Goal: Check status: Check status

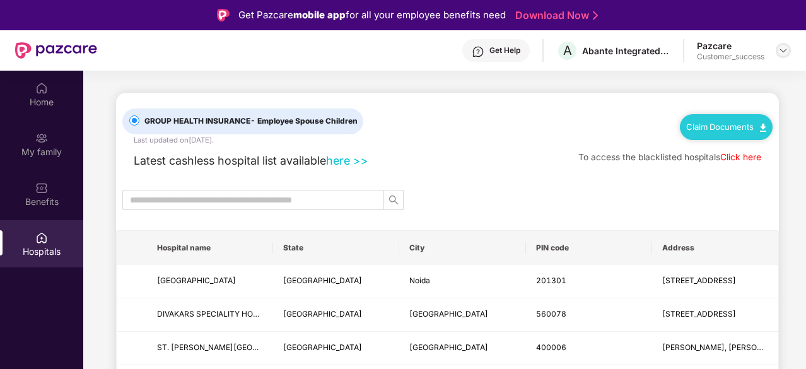
click at [787, 51] on img at bounding box center [783, 50] width 10 height 10
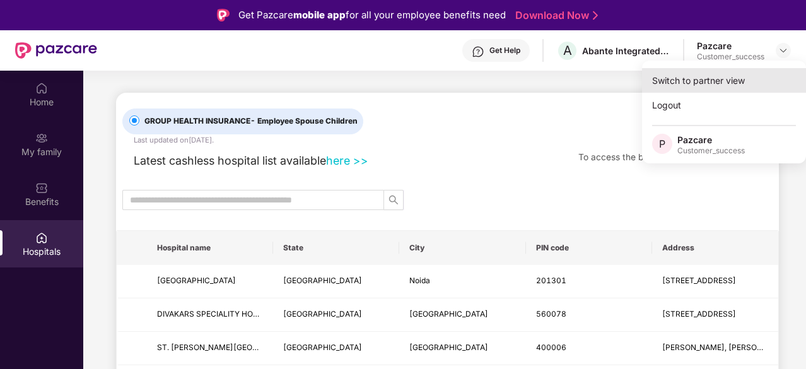
click at [743, 86] on div "Switch to partner view" at bounding box center [724, 80] width 164 height 25
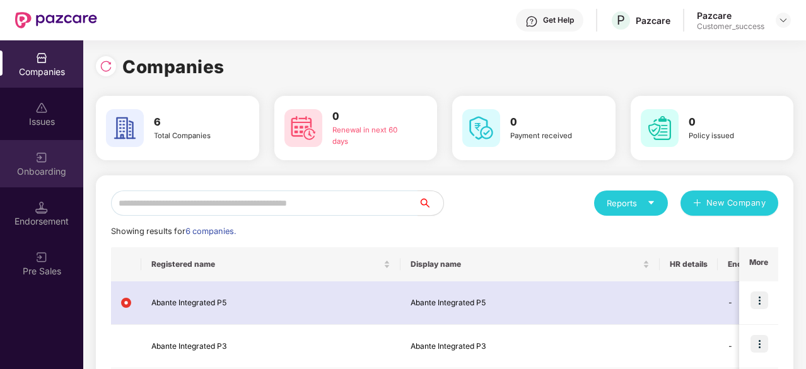
click at [73, 178] on div "Onboarding" at bounding box center [41, 163] width 83 height 47
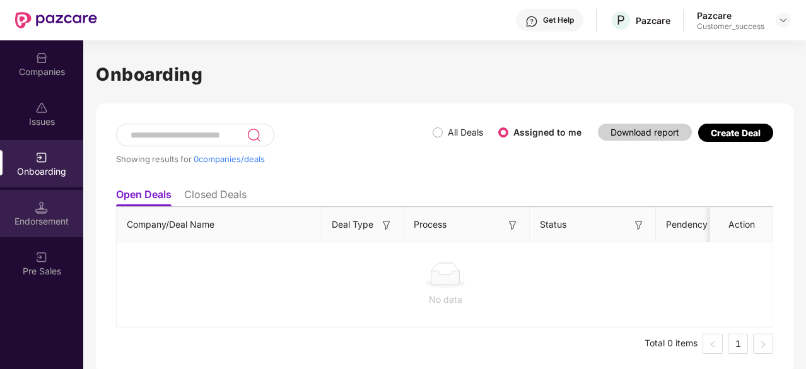
click at [49, 212] on div "Endorsement" at bounding box center [41, 213] width 83 height 47
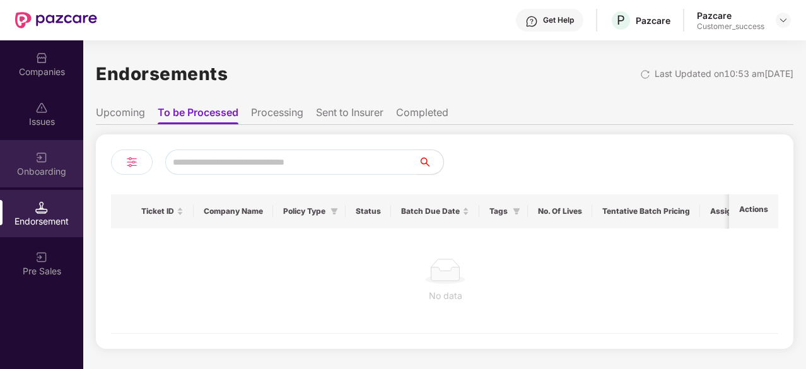
click at [50, 171] on div "Onboarding" at bounding box center [41, 171] width 83 height 13
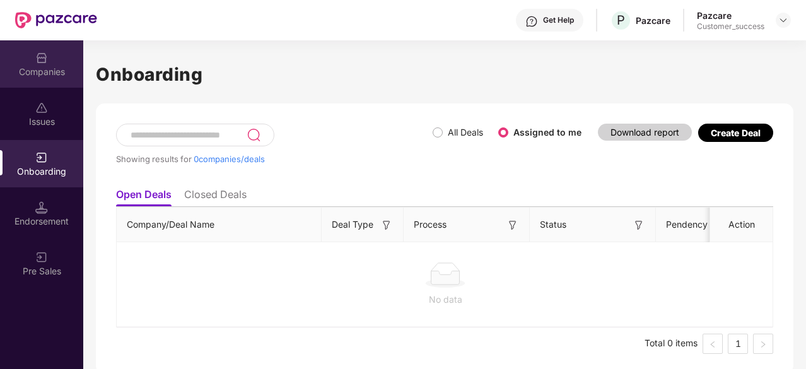
click at [58, 68] on div "Companies" at bounding box center [41, 72] width 83 height 13
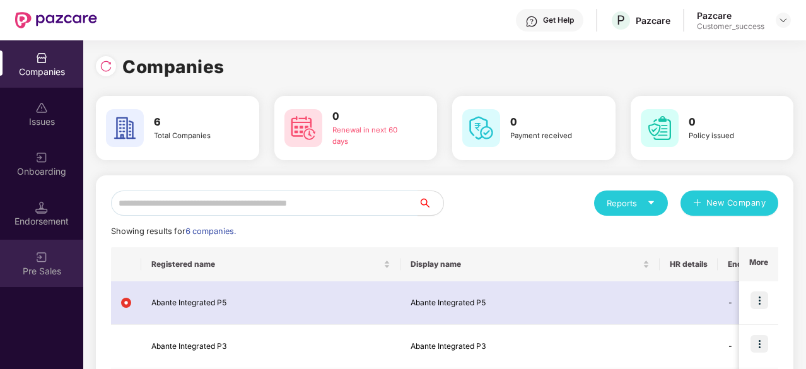
click at [38, 267] on div "Pre Sales" at bounding box center [41, 271] width 83 height 13
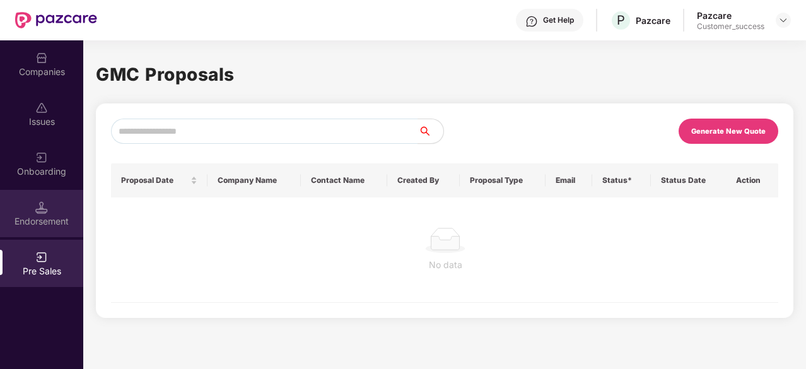
click at [60, 211] on div "Endorsement" at bounding box center [41, 213] width 83 height 47
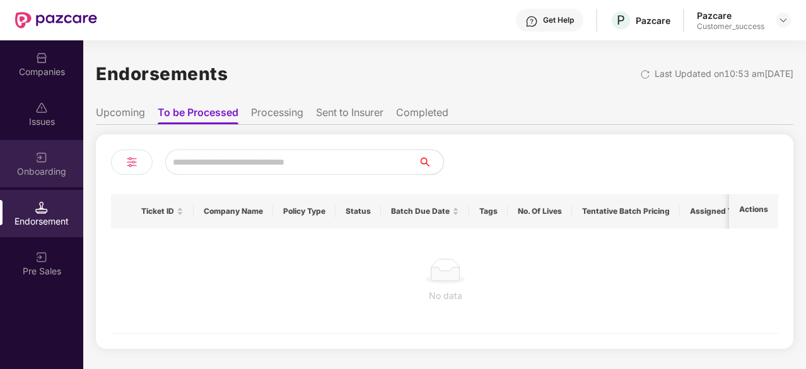
click at [66, 173] on div "Onboarding" at bounding box center [41, 171] width 83 height 13
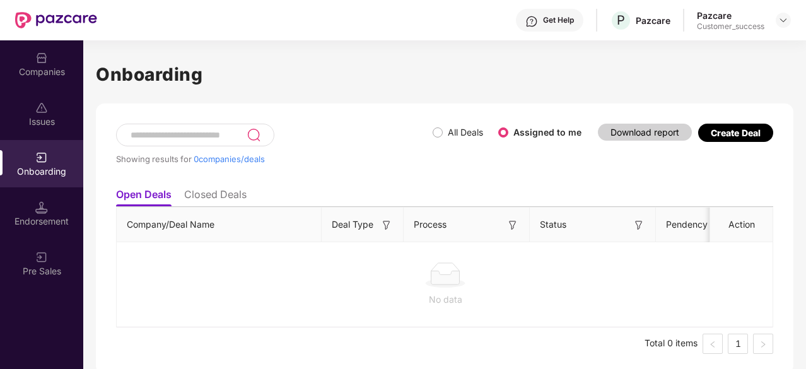
click at [69, 76] on div "Companies" at bounding box center [41, 72] width 83 height 13
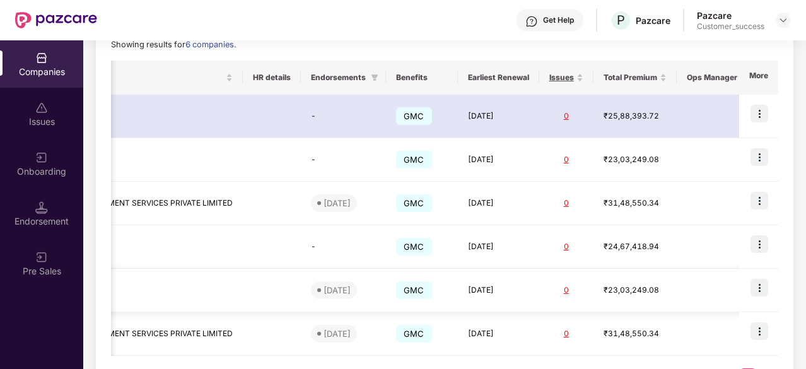
scroll to position [0, 441]
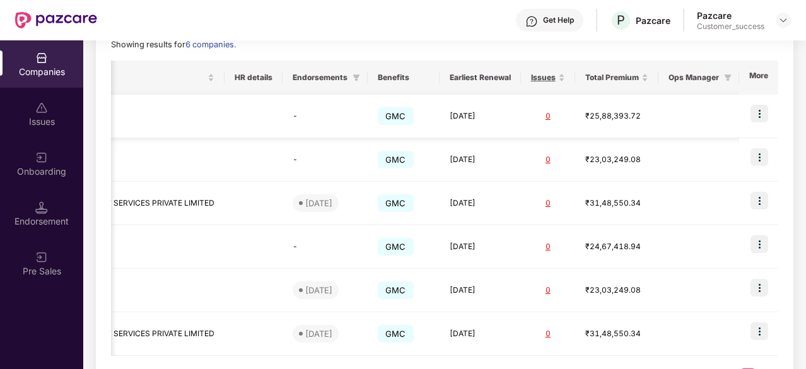
click at [759, 115] on img at bounding box center [759, 114] width 18 height 18
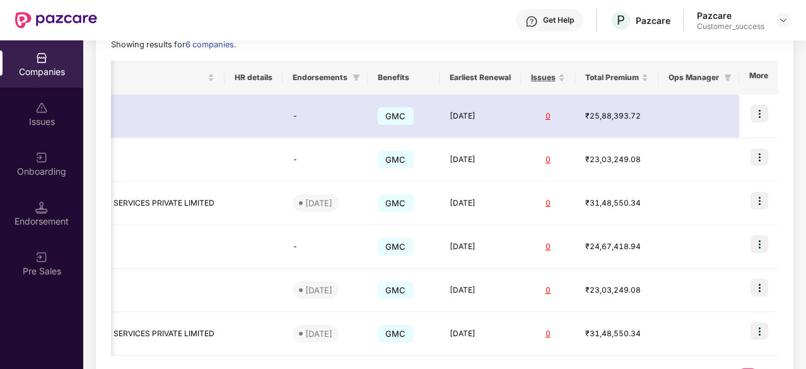
click at [462, 32] on div "Get Help P Pazcare Pazcare Customer_success" at bounding box center [444, 20] width 694 height 40
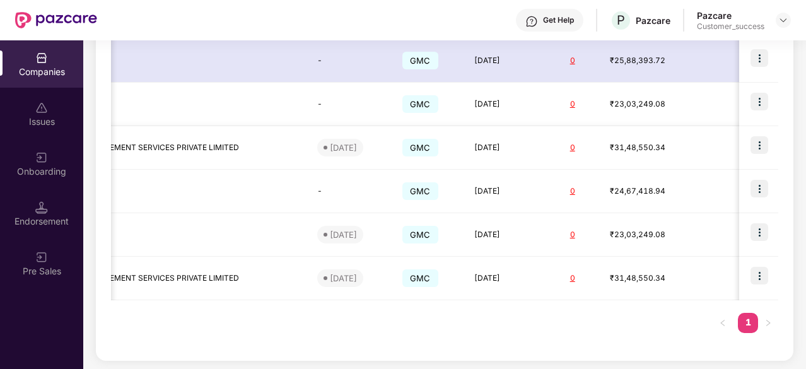
scroll to position [241, 0]
click at [489, 338] on div "Registered name Display name HR details Endorsements Benefits Earliest Renewal …" at bounding box center [444, 176] width 667 height 340
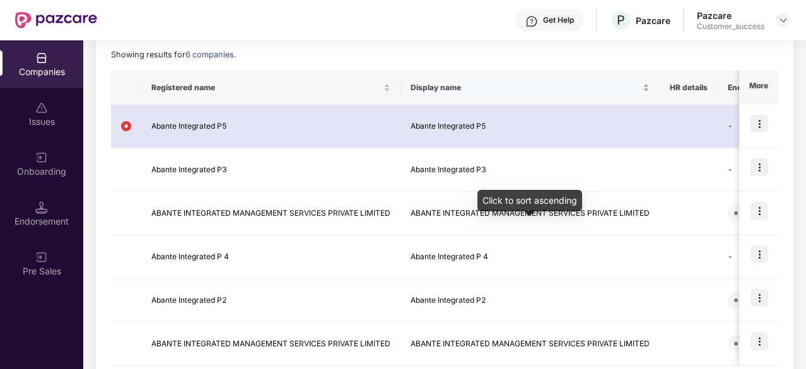
scroll to position [175, 0]
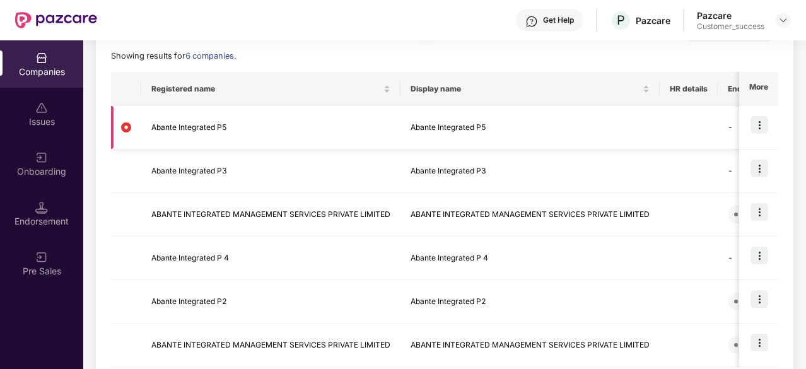
click at [763, 126] on img at bounding box center [759, 125] width 18 height 18
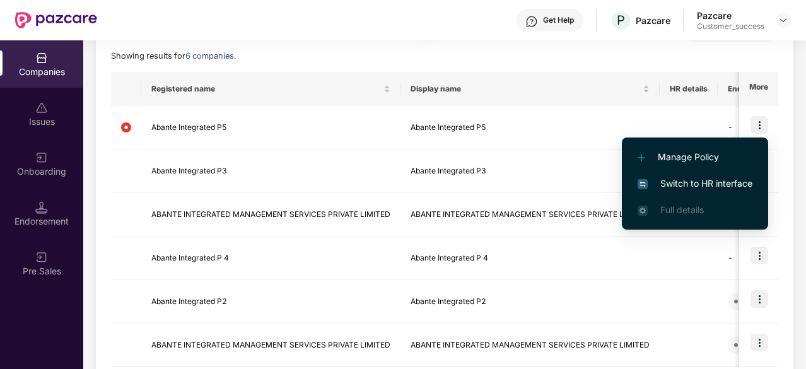
click at [738, 180] on span "Switch to HR interface" at bounding box center [694, 184] width 115 height 14
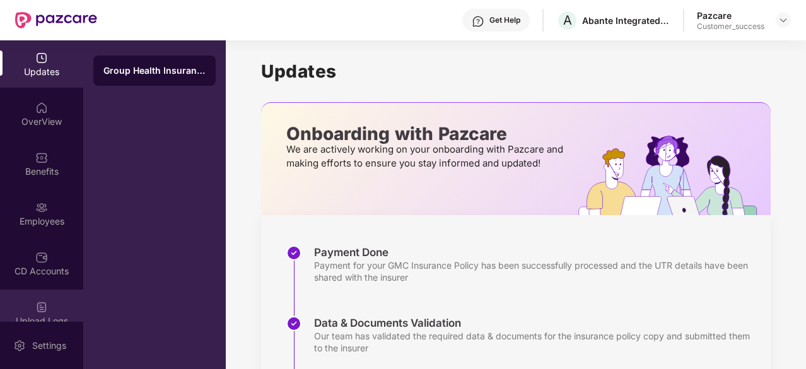
click at [41, 317] on div "Upload Logs" at bounding box center [41, 321] width 83 height 13
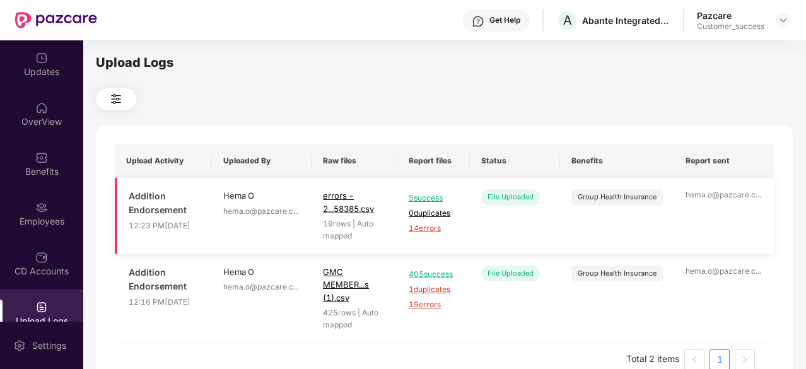
click at [424, 229] on span "14 errors" at bounding box center [434, 229] width 50 height 12
click at [202, 20] on div "Get Help A Abante Integrated P5 Pazcare Customer_success" at bounding box center [444, 20] width 694 height 40
click at [779, 20] on img at bounding box center [783, 20] width 10 height 10
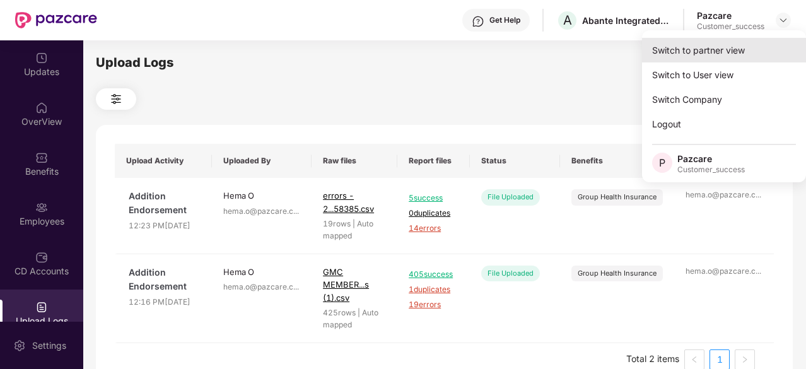
click at [726, 50] on div "Switch to partner view" at bounding box center [724, 50] width 164 height 25
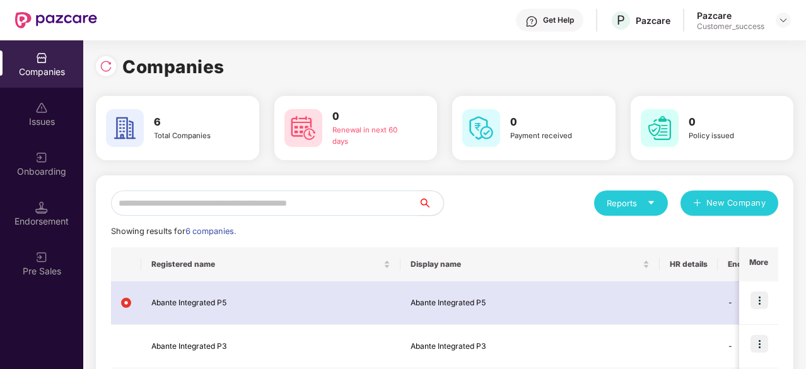
click at [332, 211] on input "text" at bounding box center [264, 202] width 307 height 25
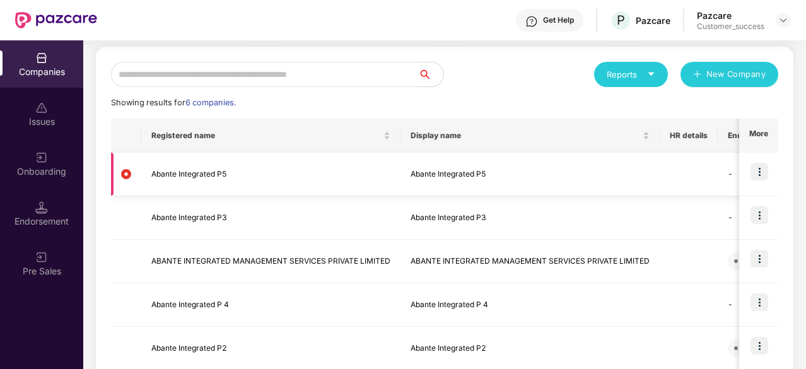
scroll to position [128, 0]
click at [757, 173] on img at bounding box center [759, 172] width 18 height 18
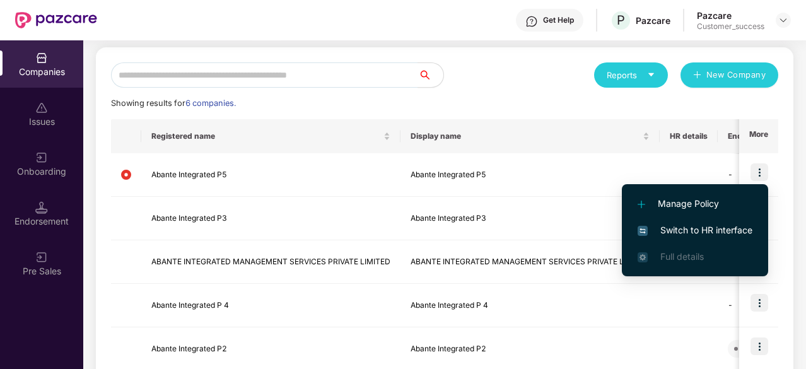
click at [750, 228] on span "Switch to HR interface" at bounding box center [694, 230] width 115 height 14
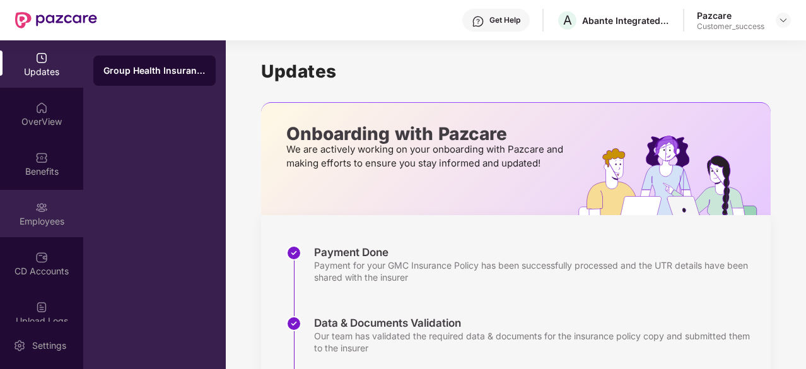
click at [49, 211] on div "Employees" at bounding box center [41, 213] width 83 height 47
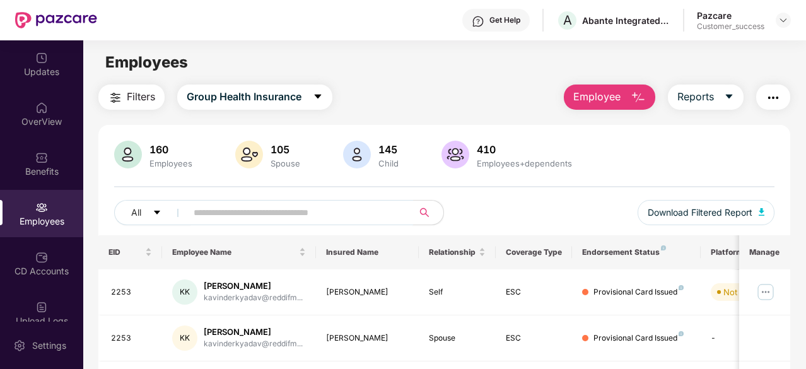
click at [262, 220] on input "text" at bounding box center [295, 212] width 202 height 19
paste input "*******"
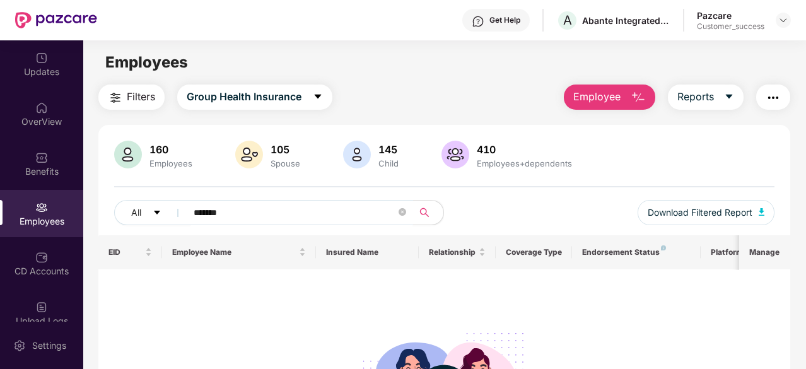
click at [212, 211] on input "*******" at bounding box center [295, 212] width 202 height 19
click at [260, 213] on input "***" at bounding box center [295, 212] width 202 height 19
type input "*"
type input "*******"
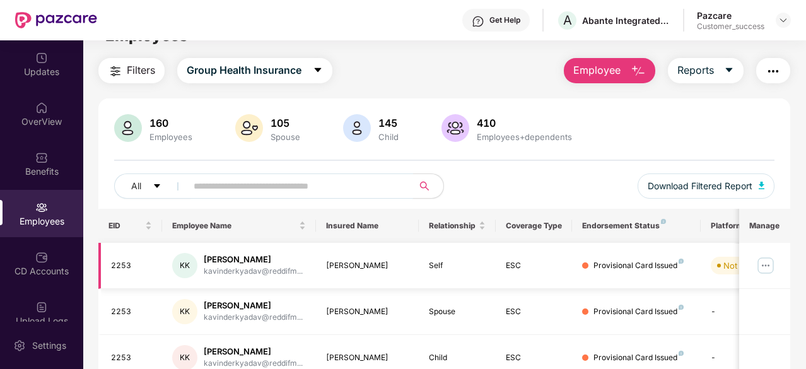
scroll to position [0, 0]
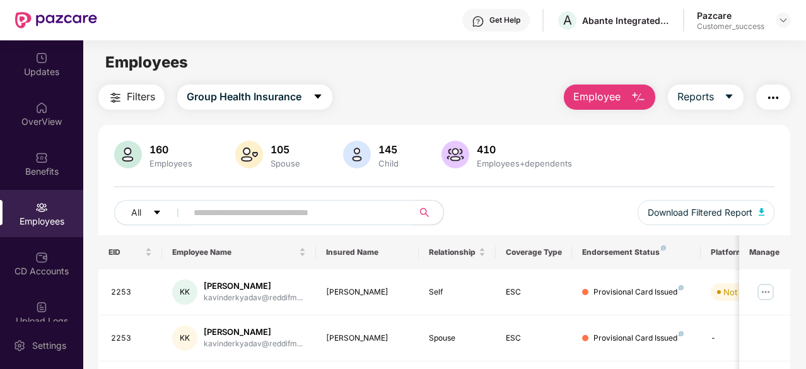
click at [264, 213] on input "text" at bounding box center [295, 212] width 202 height 19
paste input "**********"
type input "**********"
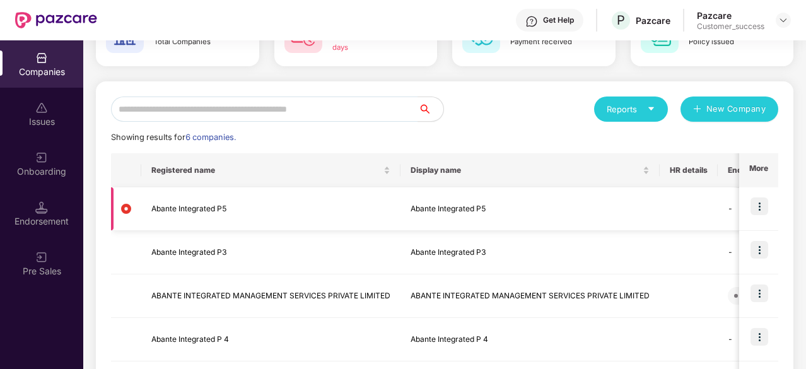
scroll to position [111, 0]
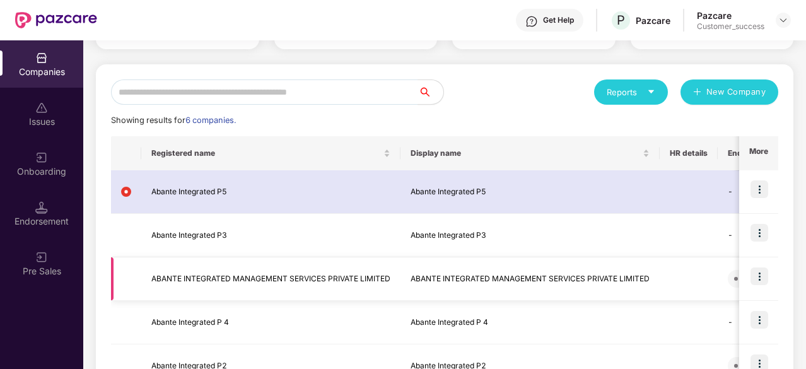
click at [759, 279] on img at bounding box center [759, 276] width 18 height 18
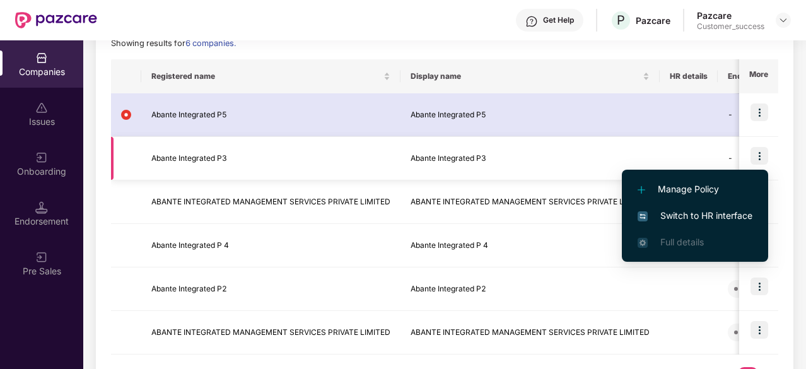
scroll to position [188, 0]
click at [671, 219] on span "Switch to HR interface" at bounding box center [694, 216] width 115 height 14
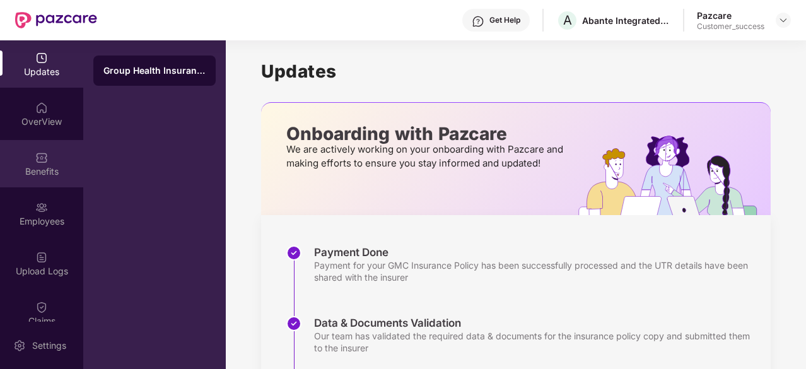
click at [38, 173] on div "Benefits" at bounding box center [41, 171] width 83 height 13
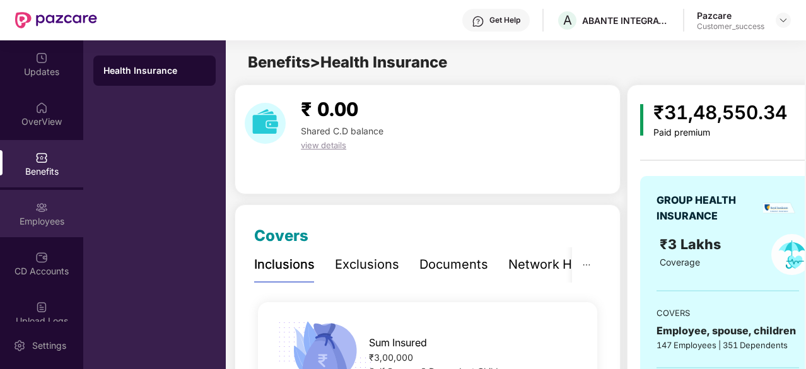
click at [43, 200] on div at bounding box center [41, 206] width 13 height 13
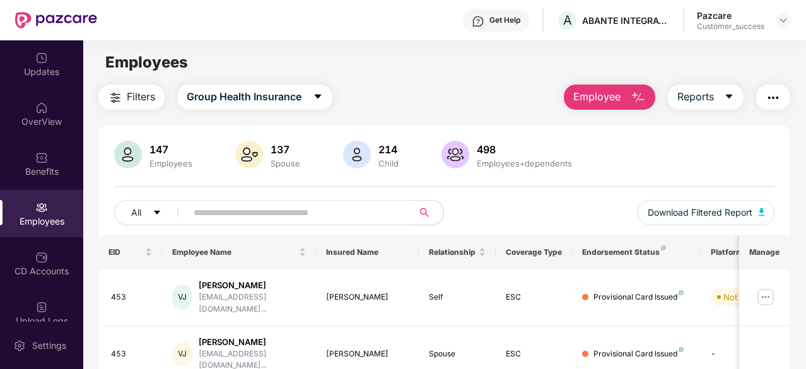
click at [214, 220] on input "text" at bounding box center [295, 212] width 202 height 19
paste input "**********"
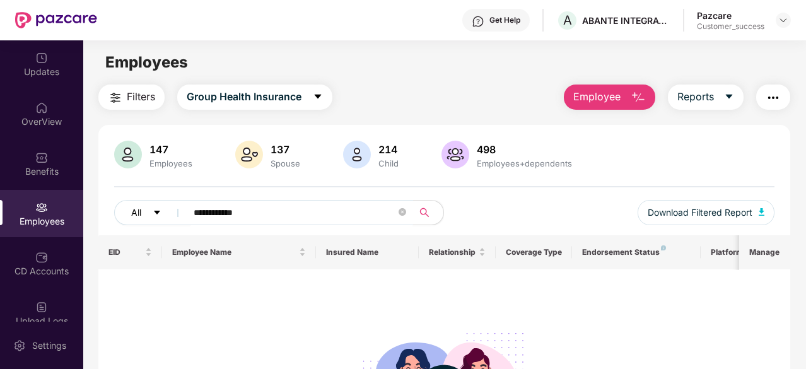
drag, startPoint x: 248, startPoint y: 209, endPoint x: 150, endPoint y: 206, distance: 98.4
click at [150, 206] on div "**********" at bounding box center [279, 212] width 330 height 25
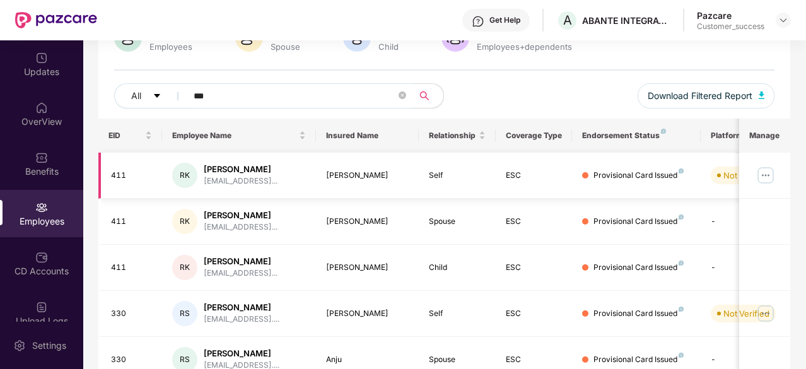
scroll to position [117, 0]
type input "***"
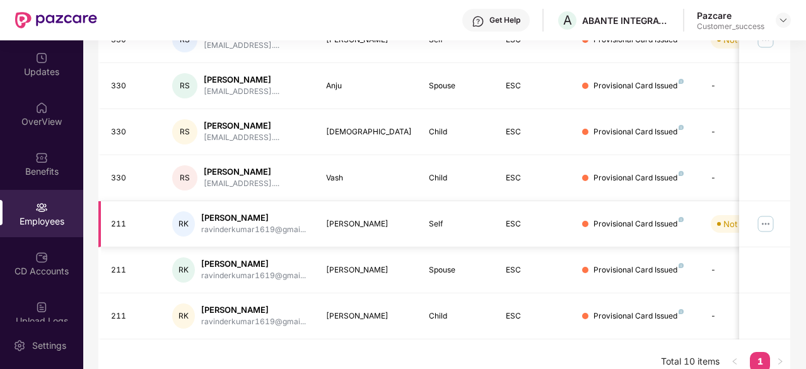
scroll to position [0, 0]
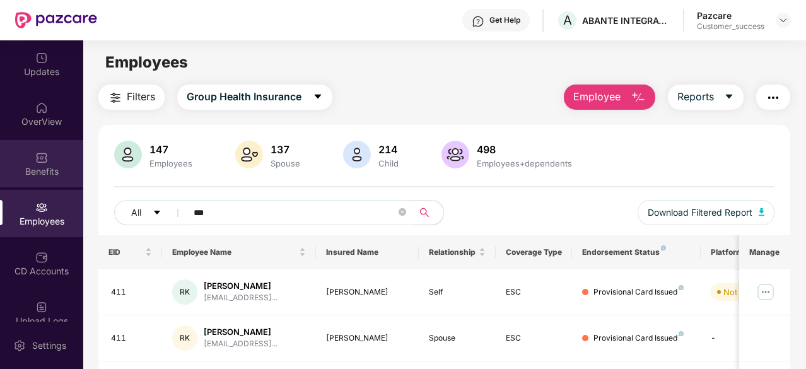
click at [35, 156] on img at bounding box center [41, 157] width 13 height 13
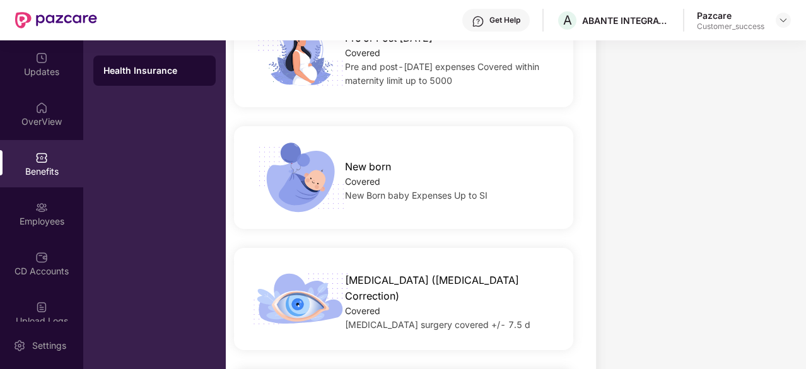
scroll to position [2504, 0]
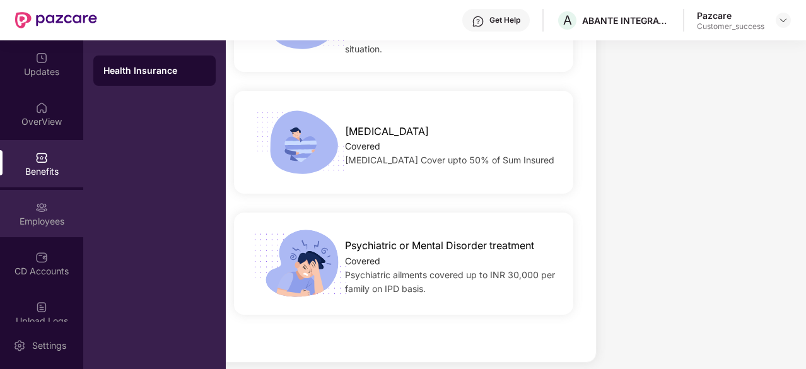
click at [10, 211] on div "Employees" at bounding box center [41, 213] width 83 height 47
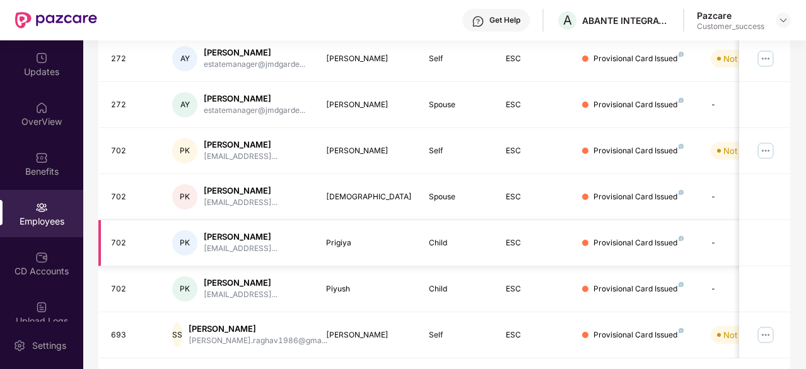
scroll to position [0, 0]
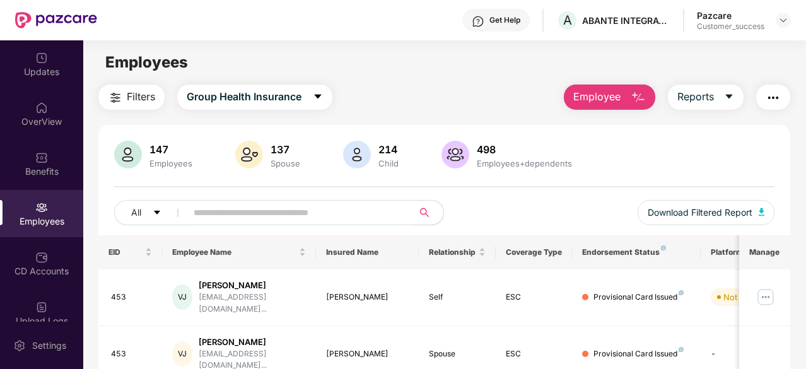
click at [237, 214] on input "text" at bounding box center [295, 212] width 202 height 19
paste input "**********"
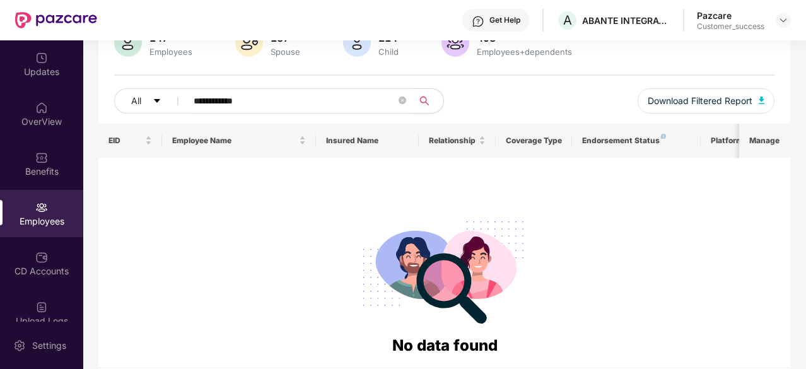
scroll to position [111, 0]
type input "*****"
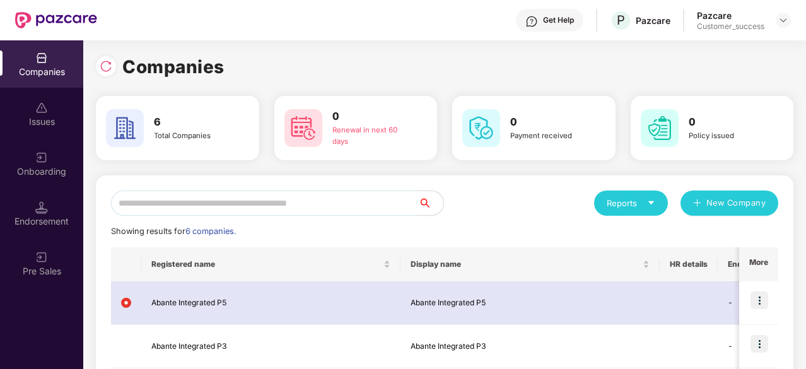
scroll to position [0, 1]
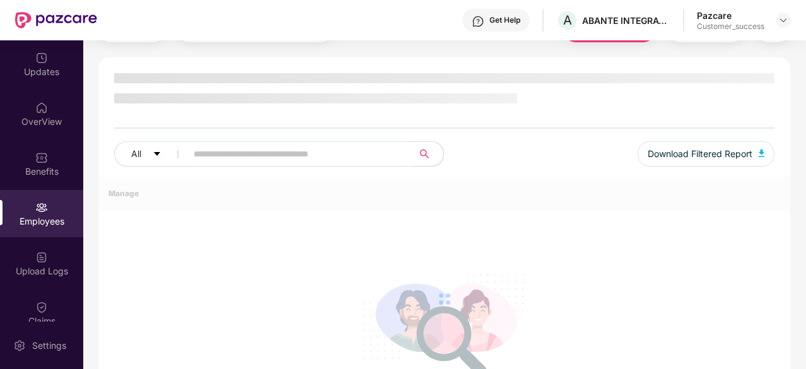
scroll to position [67, 0]
click at [308, 151] on input "text" at bounding box center [295, 154] width 202 height 19
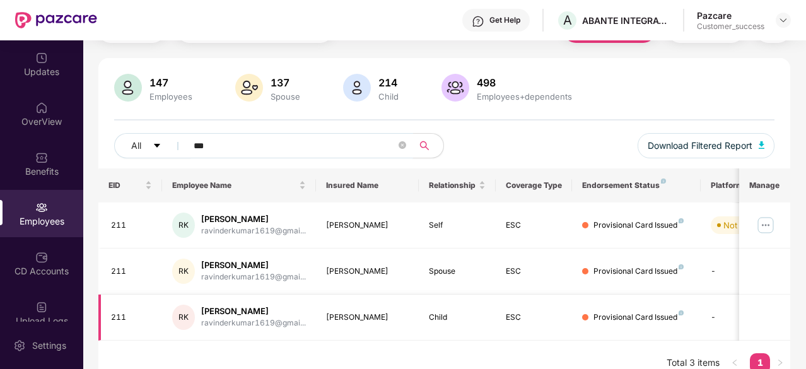
scroll to position [0, 38]
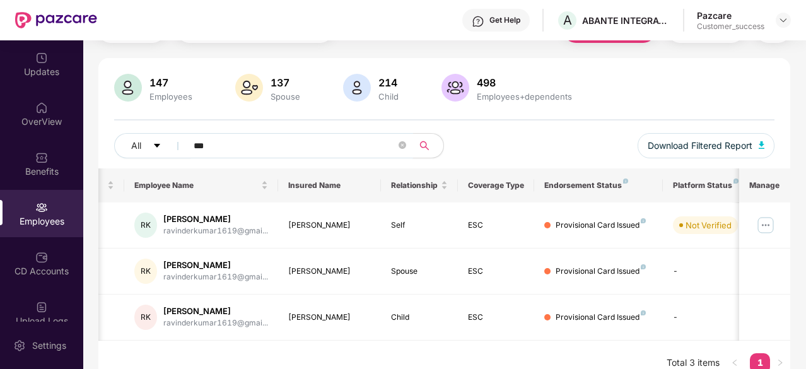
type input "***"
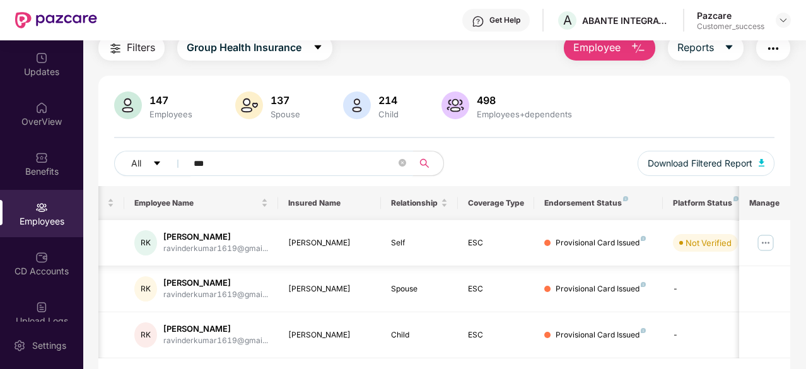
scroll to position [44, 0]
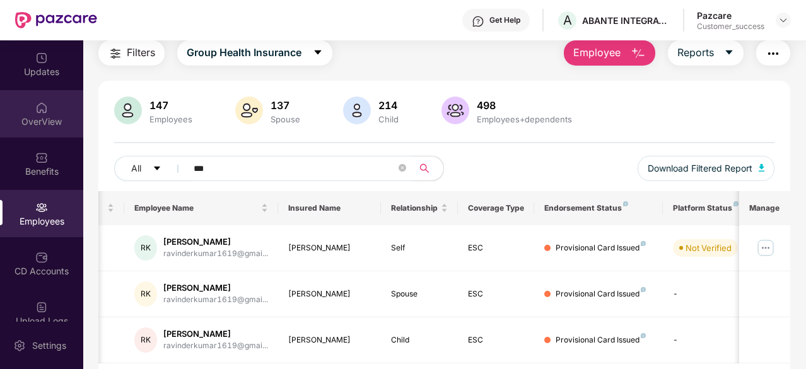
click at [35, 95] on div "OverView" at bounding box center [41, 113] width 83 height 47
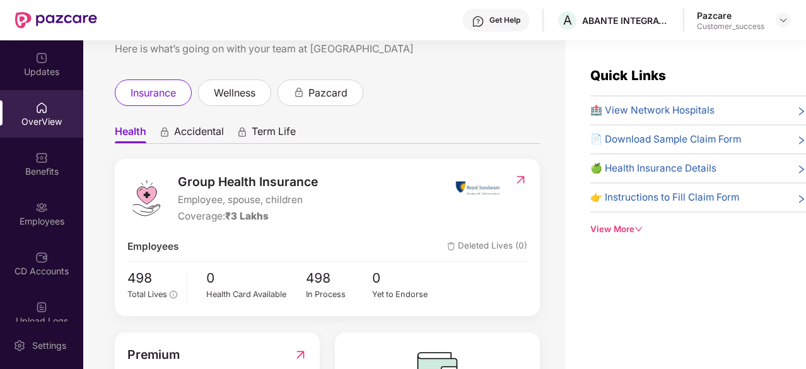
scroll to position [38, 0]
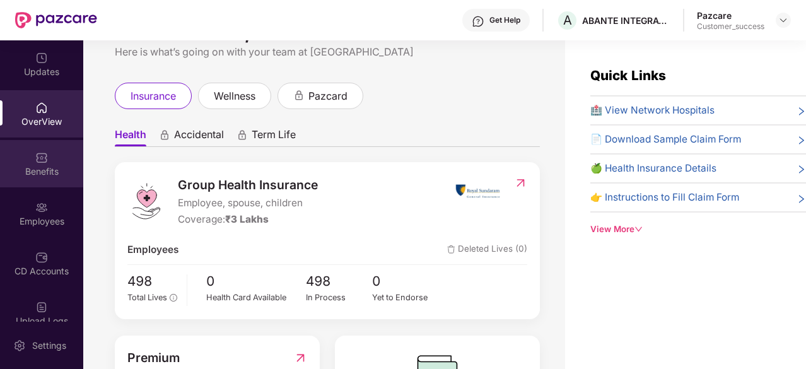
click at [44, 163] on img at bounding box center [41, 157] width 13 height 13
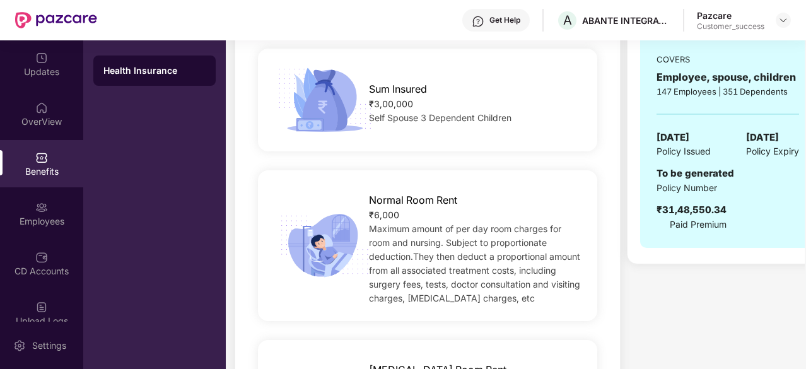
scroll to position [260, 0]
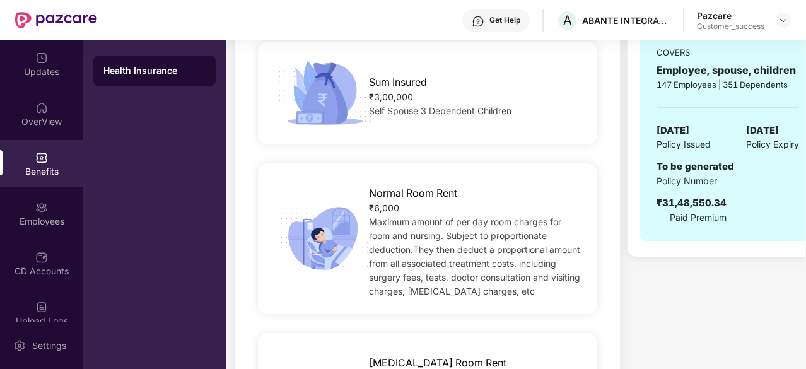
drag, startPoint x: 654, startPoint y: 131, endPoint x: 710, endPoint y: 129, distance: 55.5
click at [710, 129] on div "GROUP HEALTH INSURANCE ₹3 Lakhs Coverage COVERS Employee, spouse, children 147 …" at bounding box center [727, 78] width 175 height 325
click at [689, 129] on span "[DATE]" at bounding box center [672, 130] width 33 height 15
drag, startPoint x: 724, startPoint y: 128, endPoint x: 656, endPoint y: 119, distance: 68.7
click at [656, 119] on div "GROUP HEALTH INSURANCE ₹3 Lakhs Coverage COVERS Employee, spouse, children 147 …" at bounding box center [727, 78] width 175 height 325
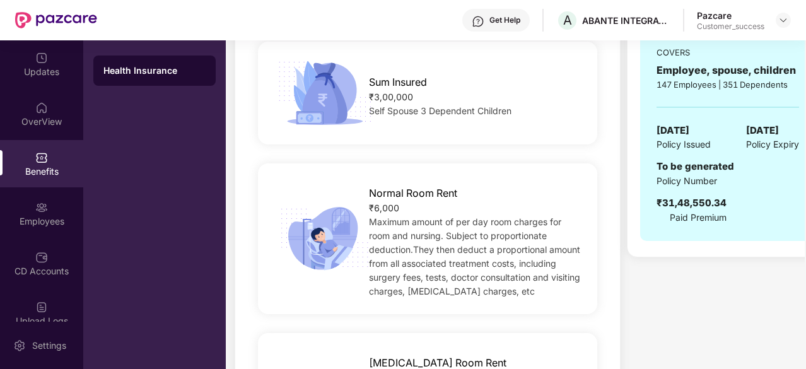
click at [656, 119] on div "GROUP HEALTH INSURANCE ₹3 Lakhs Coverage COVERS Employee, spouse, children 147 …" at bounding box center [727, 78] width 175 height 325
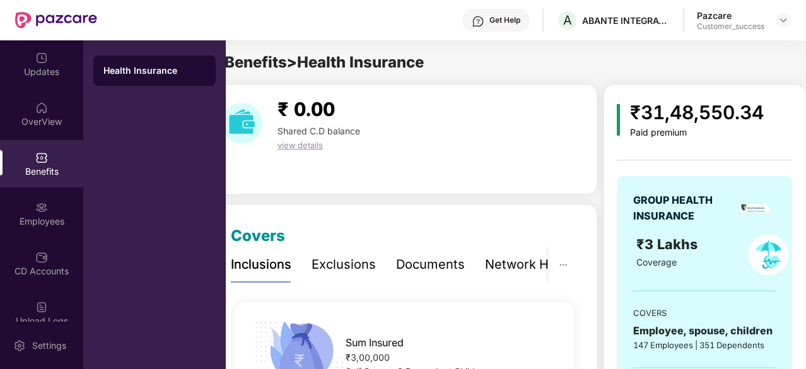
scroll to position [9, 0]
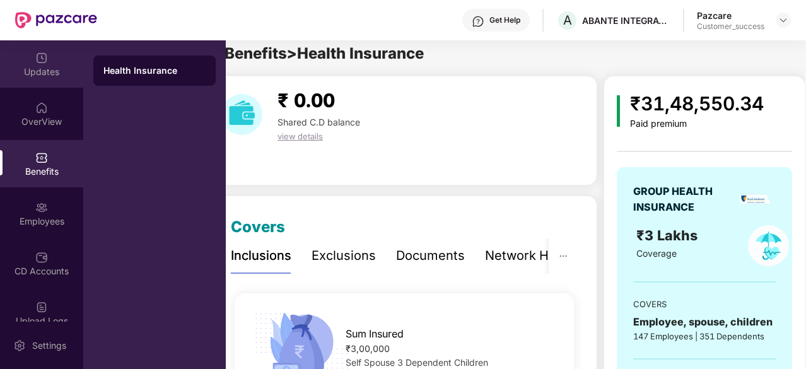
click at [59, 69] on div "Updates" at bounding box center [41, 72] width 83 height 13
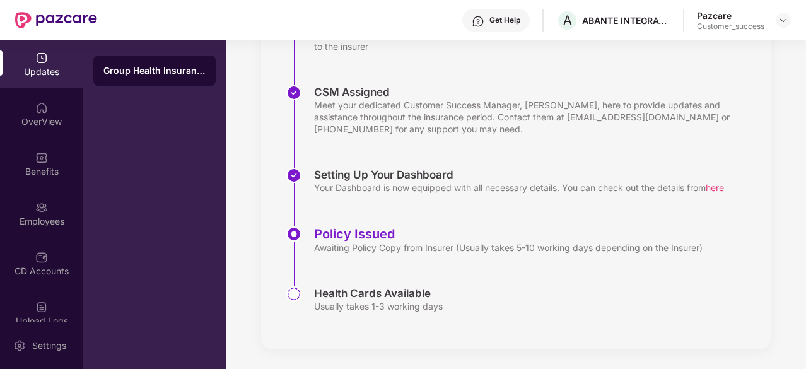
scroll to position [301, 0]
click at [324, 243] on div "Awaiting Policy Copy from Insurer (Usually takes 5-10 working days depending on…" at bounding box center [508, 248] width 388 height 12
drag, startPoint x: 324, startPoint y: 243, endPoint x: 514, endPoint y: 237, distance: 190.5
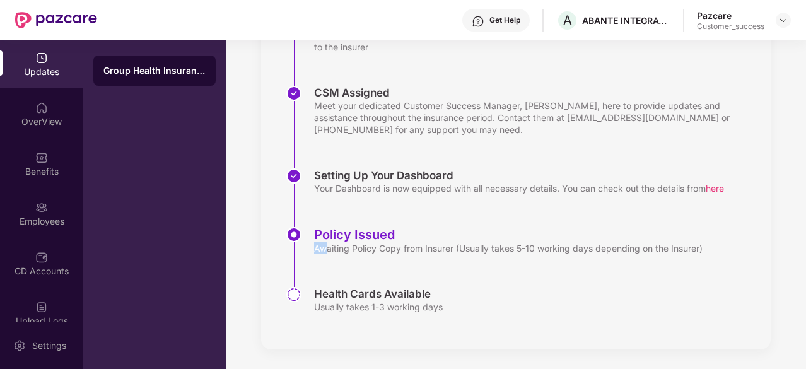
click at [514, 237] on div "Policy Issued Awaiting Policy Copy from Insurer (Usually takes 5-10 working day…" at bounding box center [508, 240] width 388 height 27
click at [514, 237] on div "Policy Issued" at bounding box center [508, 234] width 388 height 15
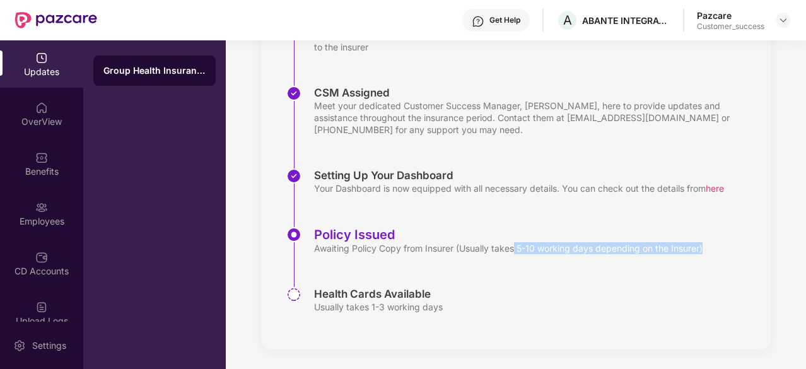
drag, startPoint x: 516, startPoint y: 244, endPoint x: 728, endPoint y: 255, distance: 212.8
click at [728, 255] on div "Policy Issued Awaiting Policy Copy from Insurer (Usually takes 5-10 working day…" at bounding box center [528, 257] width 484 height 60
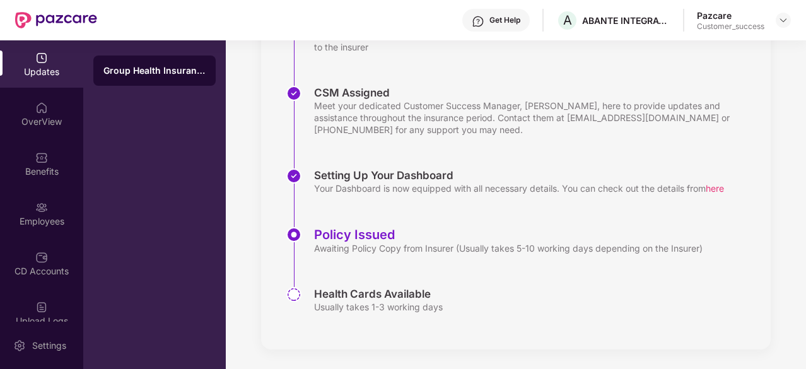
click at [482, 231] on div "Policy Issued" at bounding box center [508, 234] width 388 height 15
click at [44, 158] on img at bounding box center [41, 157] width 13 height 13
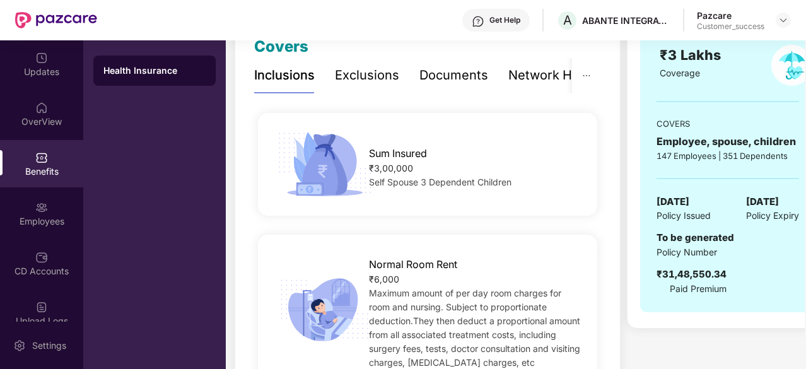
scroll to position [0, 0]
click at [422, 73] on div "Documents" at bounding box center [453, 76] width 69 height 20
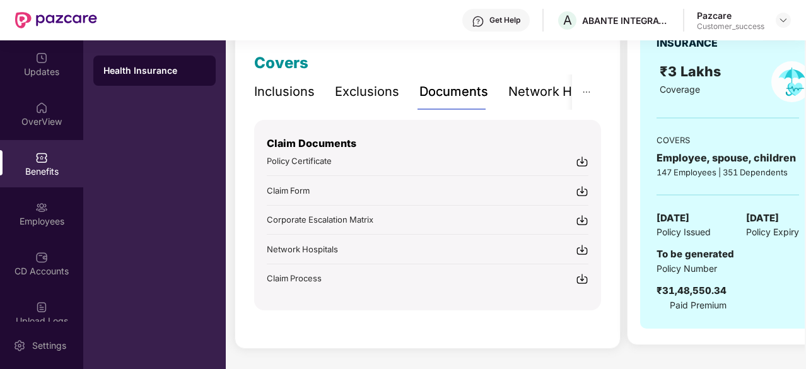
scroll to position [170, 0]
